Goal: Task Accomplishment & Management: Complete application form

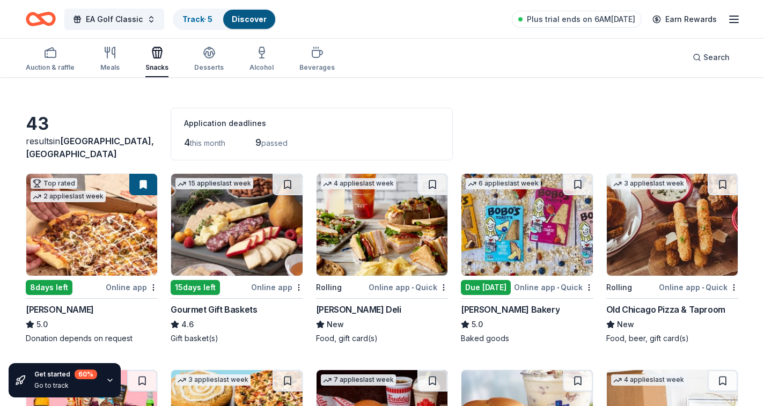
scroll to position [25, 0]
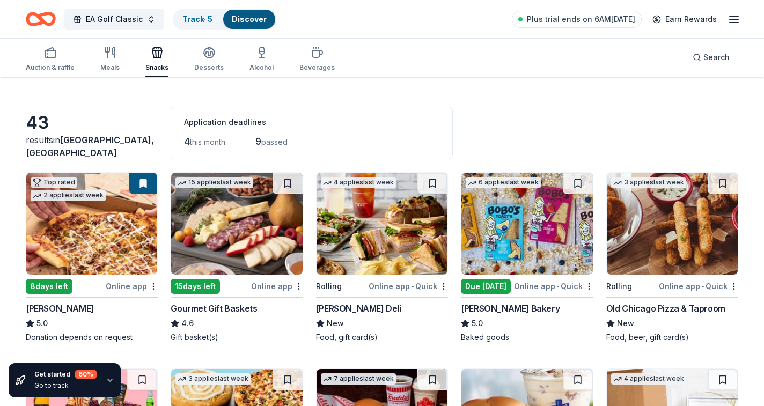
click at [529, 227] on img at bounding box center [526, 224] width 131 height 102
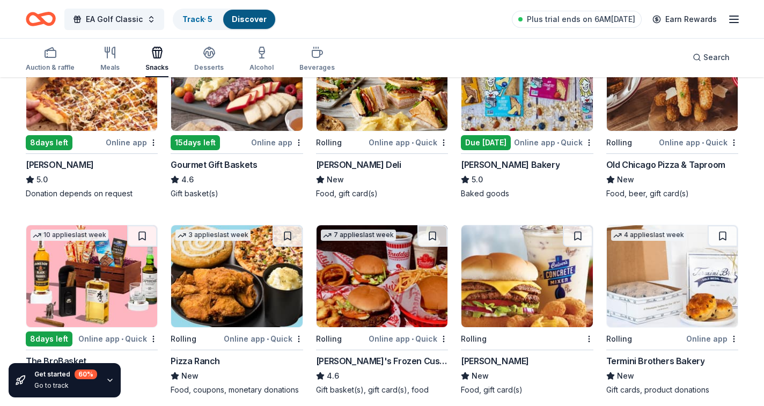
scroll to position [169, 0]
click at [622, 164] on div "Old Chicago Pizza & Taproom" at bounding box center [665, 164] width 119 height 13
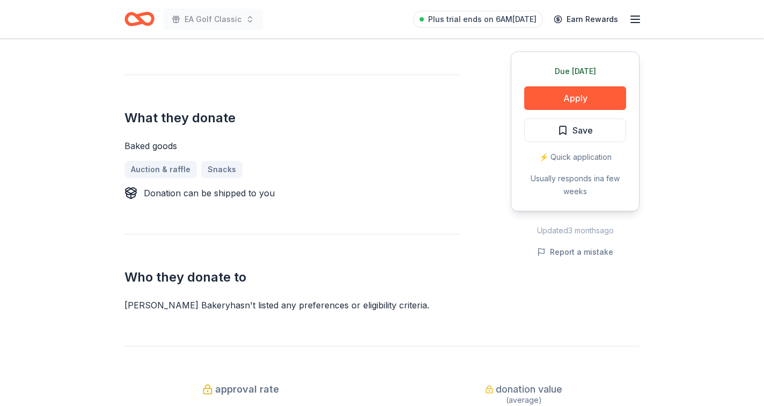
scroll to position [394, 0]
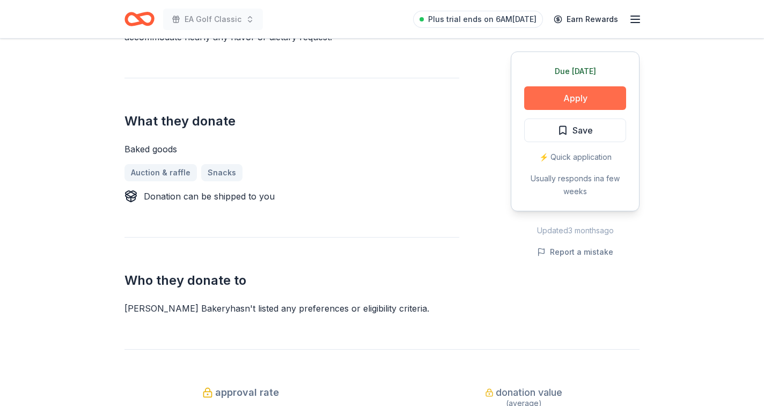
click at [554, 88] on button "Apply" at bounding box center [575, 98] width 102 height 24
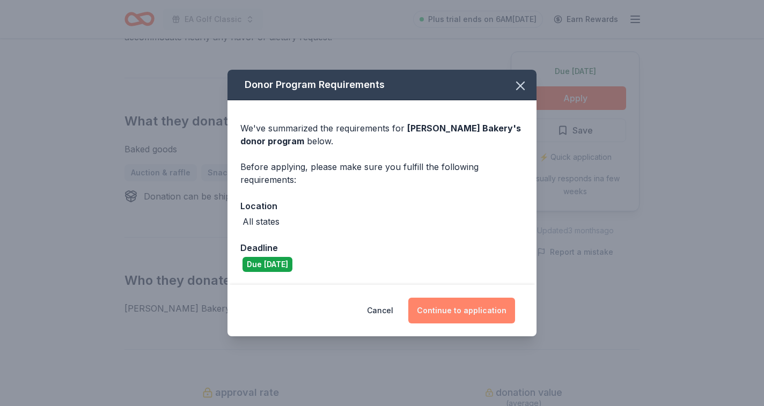
click at [469, 308] on button "Continue to application" at bounding box center [461, 311] width 107 height 26
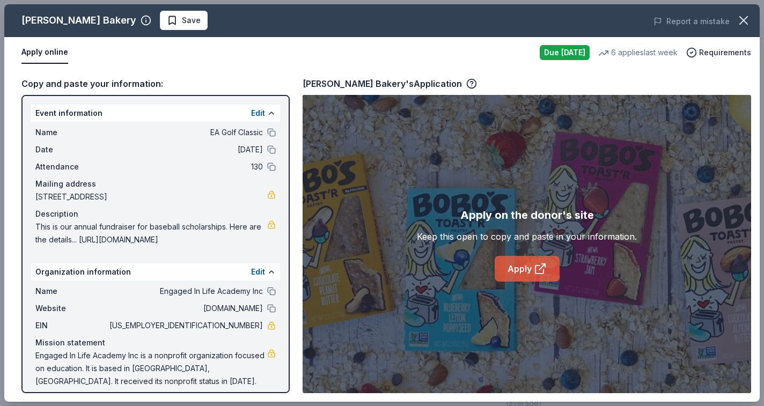
click at [513, 269] on link "Apply" at bounding box center [526, 269] width 65 height 26
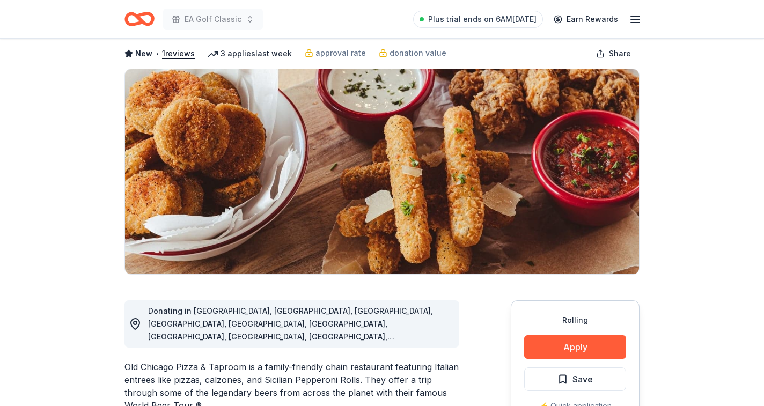
scroll to position [208, 0]
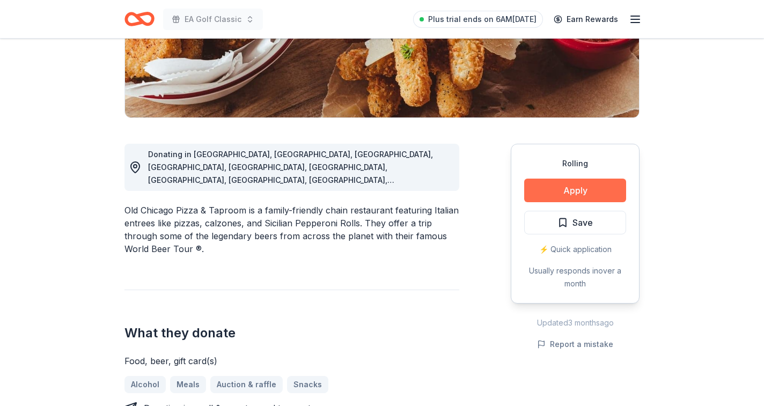
click at [567, 189] on button "Apply" at bounding box center [575, 191] width 102 height 24
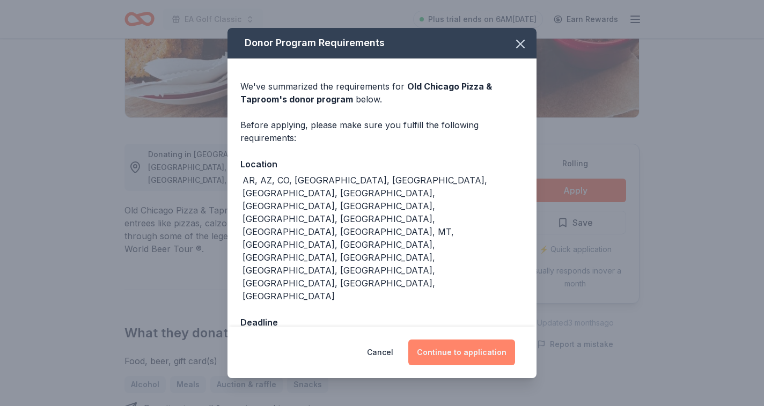
click at [433, 339] on button "Continue to application" at bounding box center [461, 352] width 107 height 26
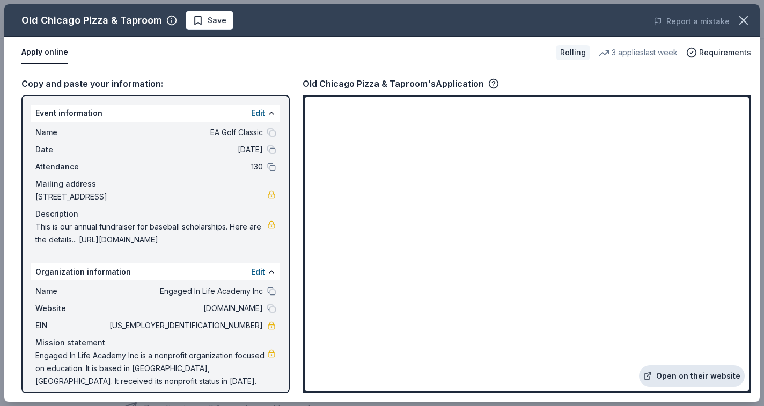
click at [670, 374] on link "Open on their website" at bounding box center [692, 375] width 106 height 21
